Goal: Check status: Check status

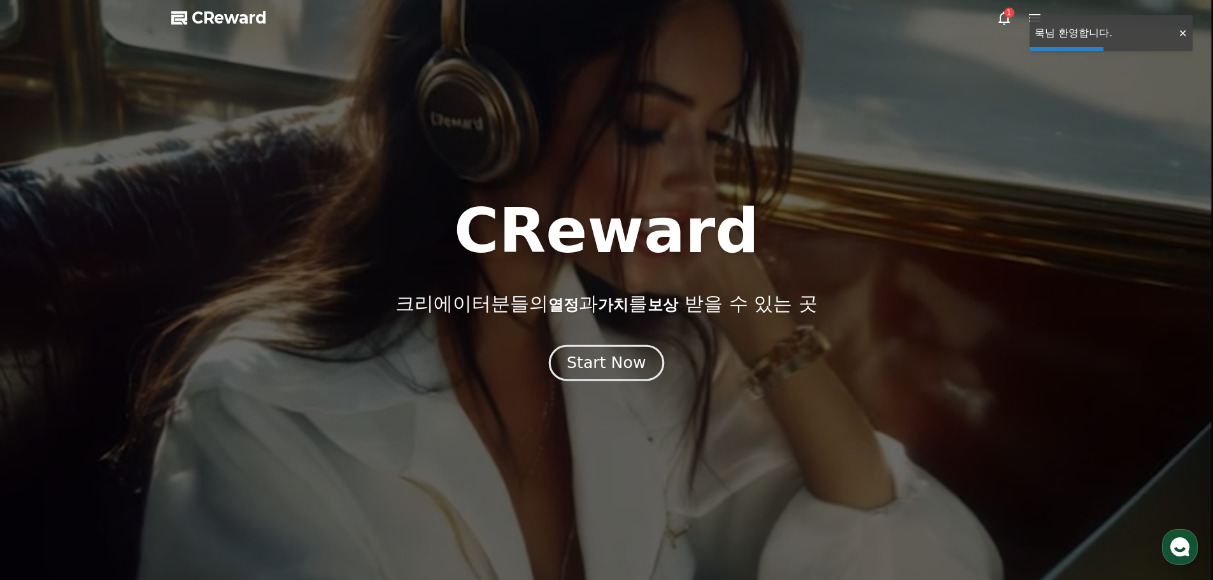
click at [604, 361] on div "Start Now" at bounding box center [606, 363] width 79 height 22
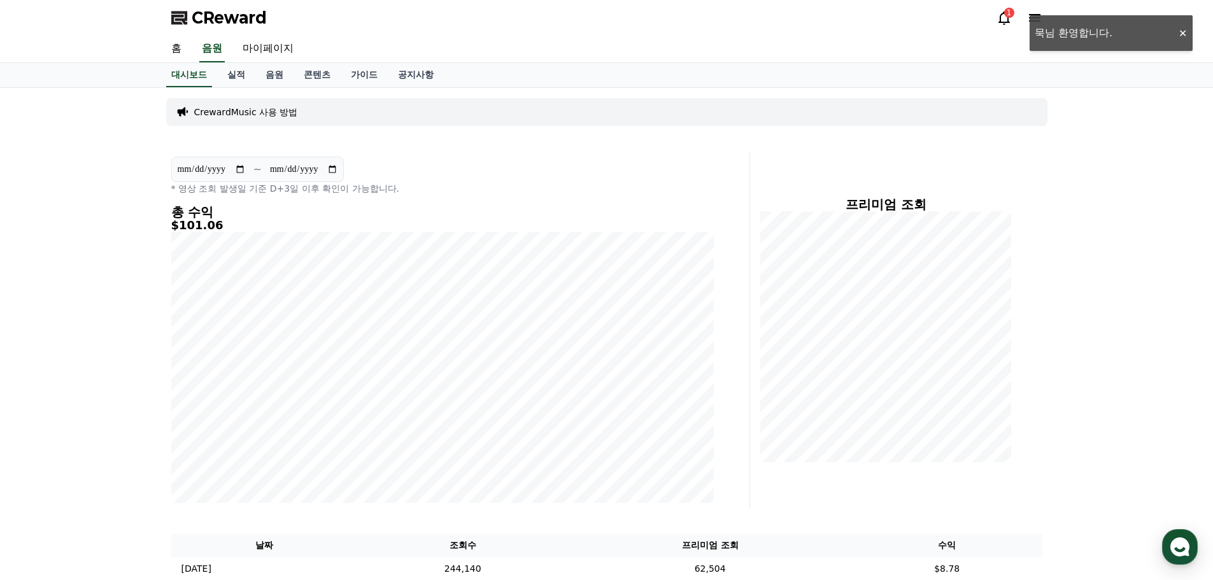
click at [1000, 12] on icon at bounding box center [1004, 17] width 15 height 15
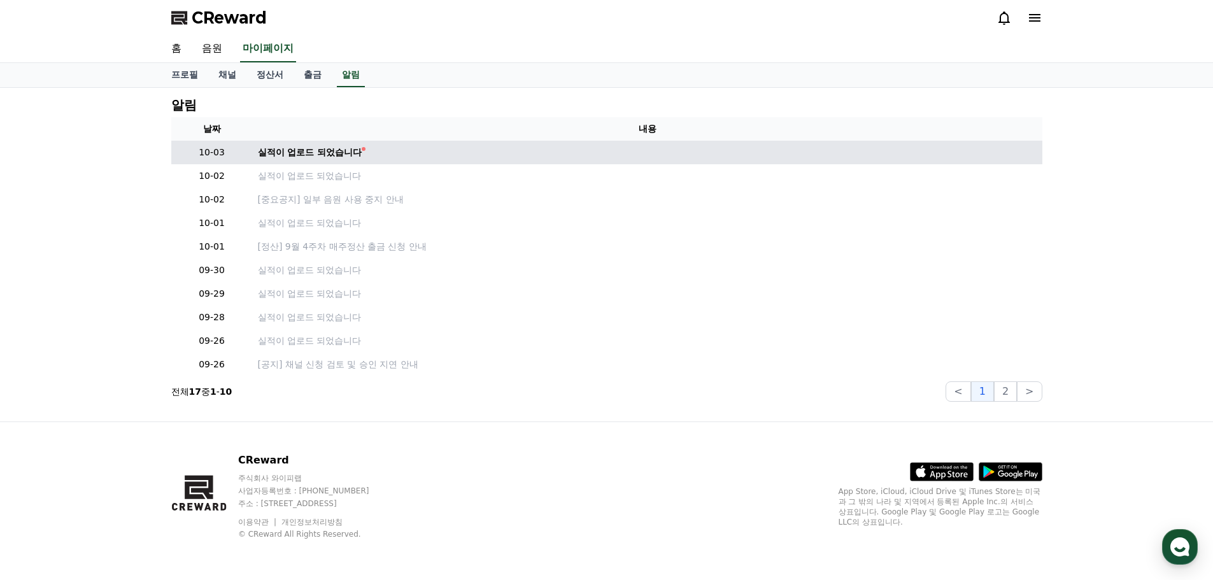
click at [336, 162] on td "실적이 업로드 되었습니다" at bounding box center [648, 153] width 790 height 24
click at [343, 157] on div "실적이 업로드 되었습니다" at bounding box center [310, 152] width 104 height 13
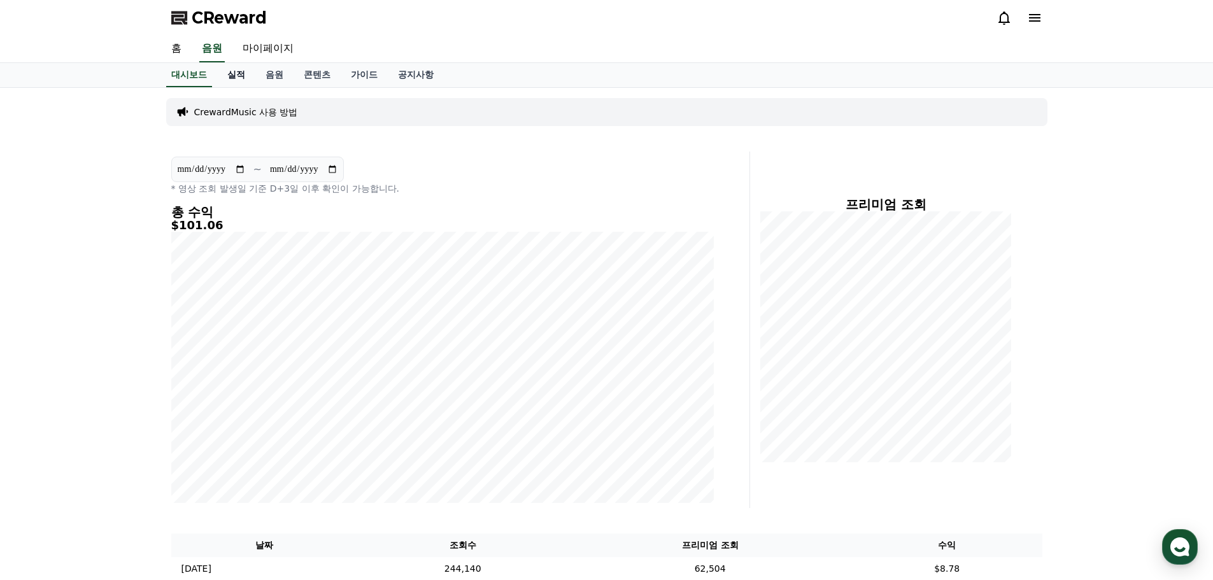
click at [231, 78] on link "실적" at bounding box center [236, 75] width 38 height 24
